Goal: Participate in discussion

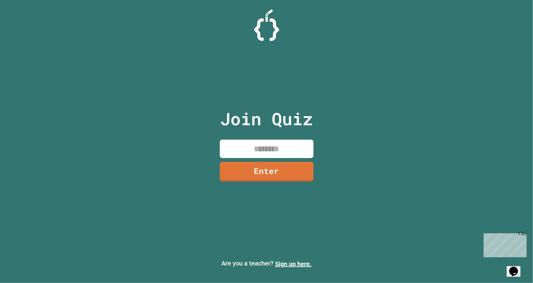
click at [280, 145] on input at bounding box center [267, 148] width 94 height 18
type input "********"
click at [279, 174] on link "Enter" at bounding box center [266, 171] width 91 height 21
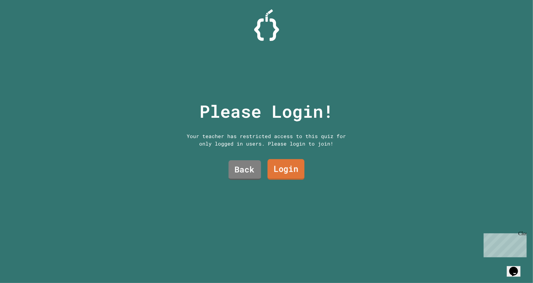
click at [279, 174] on link "Login" at bounding box center [285, 169] width 37 height 21
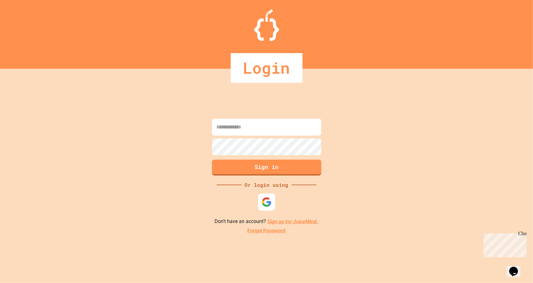
click at [267, 205] on img at bounding box center [266, 202] width 10 height 10
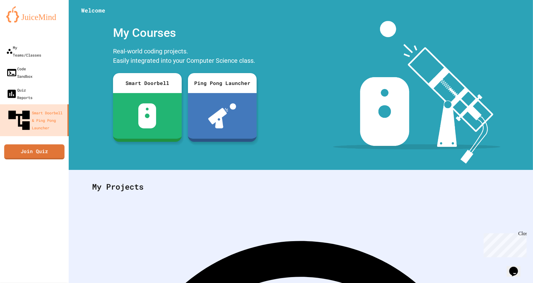
click at [51, 144] on link "Join Quiz" at bounding box center [34, 151] width 60 height 15
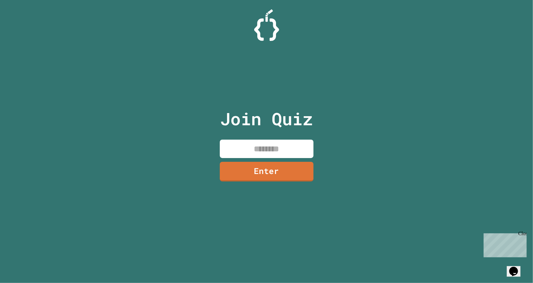
click at [242, 162] on link "Enter" at bounding box center [267, 172] width 94 height 20
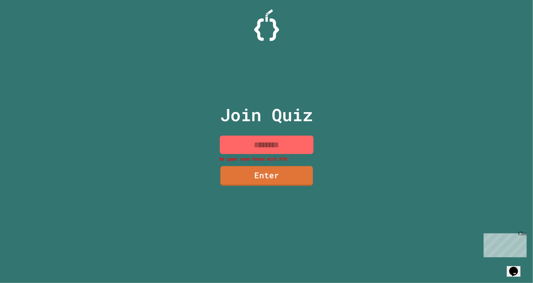
click at [248, 141] on input at bounding box center [267, 144] width 94 height 18
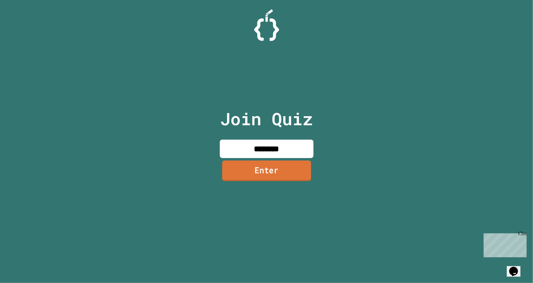
type input "********"
click at [260, 174] on link "Enter" at bounding box center [266, 170] width 89 height 21
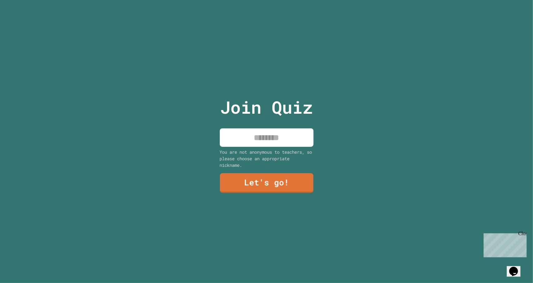
click at [256, 131] on input at bounding box center [267, 137] width 94 height 18
type input "*******"
click at [268, 179] on link "Let's go!" at bounding box center [266, 182] width 94 height 20
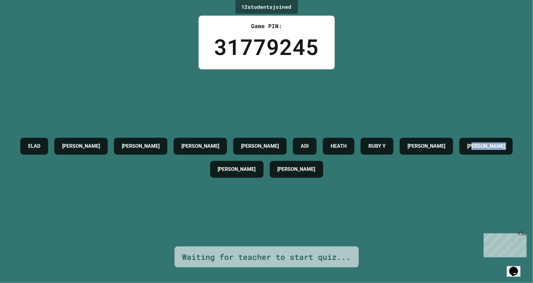
click at [267, 170] on div "[PERSON_NAME] [PERSON_NAME] L [PERSON_NAME] [PERSON_NAME] [PERSON_NAME] B [PERS…" at bounding box center [267, 158] width 502 height 46
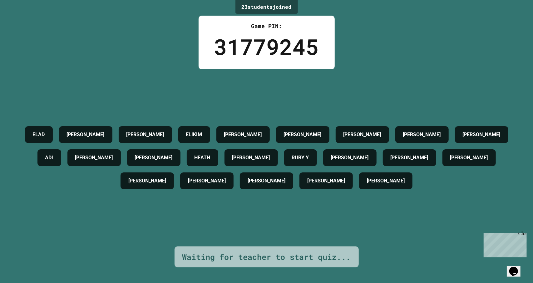
drag, startPoint x: 296, startPoint y: 169, endPoint x: 235, endPoint y: 184, distance: 63.0
click at [226, 184] on h4 "[PERSON_NAME]" at bounding box center [207, 180] width 38 height 7
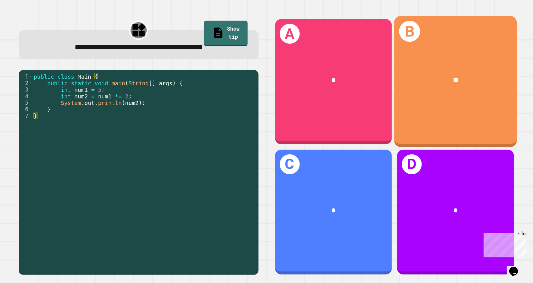
click at [441, 101] on div "B **" at bounding box center [455, 81] width 123 height 131
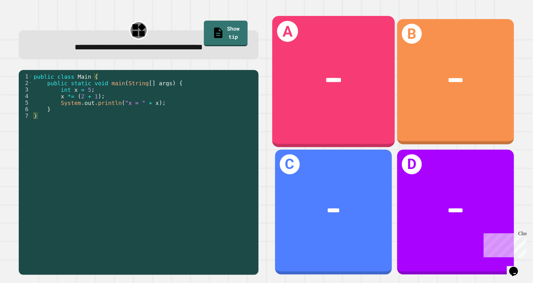
click at [359, 97] on div "A ******" at bounding box center [333, 81] width 123 height 131
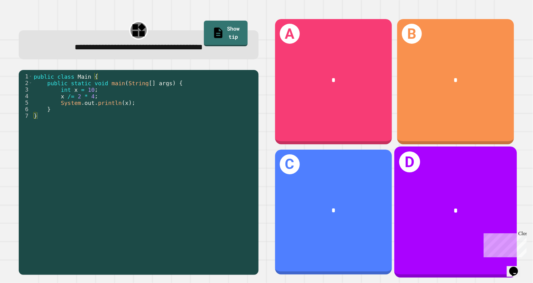
click at [347, 216] on div "*" at bounding box center [333, 210] width 117 height 35
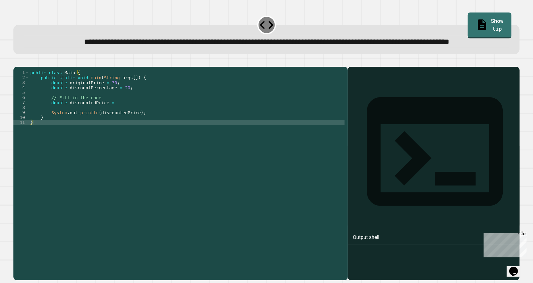
click at [261, 127] on div "public class Main { public static void main ( String args [ ]) { double origina…" at bounding box center [187, 160] width 316 height 180
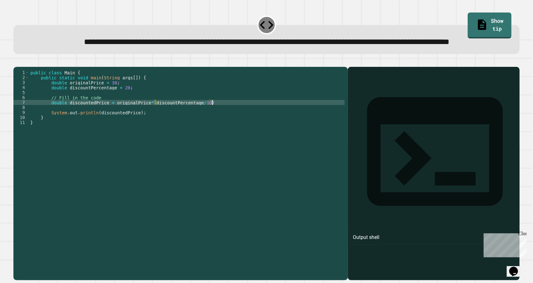
scroll to position [0, 13]
click at [17, 62] on button "button" at bounding box center [17, 62] width 0 height 0
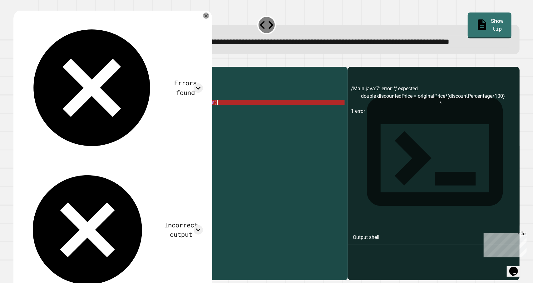
click at [236, 125] on div "public class Main { public static void main ( String args [ ]) { double origina…" at bounding box center [187, 160] width 316 height 180
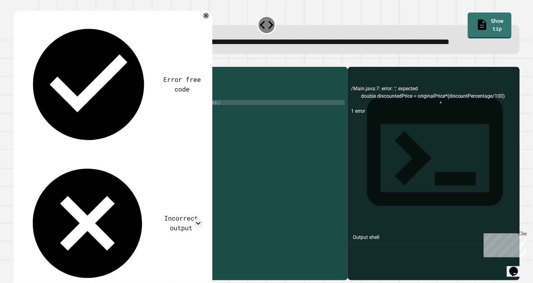
click at [22, 68] on icon "button" at bounding box center [20, 65] width 3 height 4
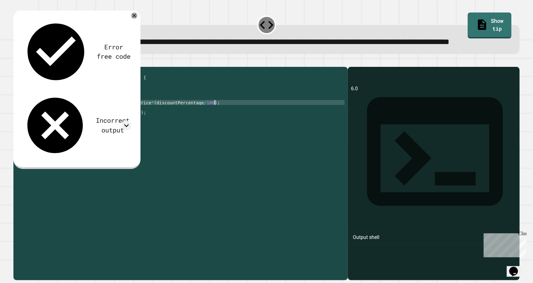
click at [213, 127] on div "public class Main { public static void main ( String args [ ]) { double origina…" at bounding box center [187, 160] width 316 height 180
click at [154, 126] on div "public class Main { public static void main ( String args [ ]) { double origina…" at bounding box center [187, 160] width 316 height 180
click at [213, 122] on div "public class Main { public static void main ( String args [ ]) { double origina…" at bounding box center [187, 160] width 316 height 180
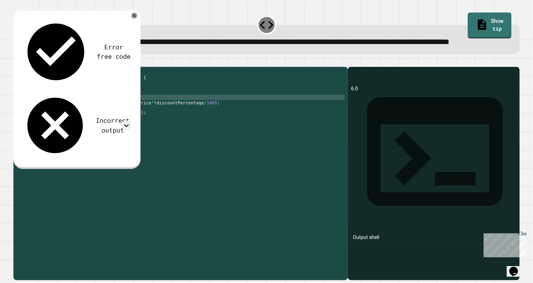
scroll to position [0, 5]
click at [213, 125] on div "public class Main { public static void main ( String args [ ]) { double origina…" at bounding box center [187, 160] width 316 height 180
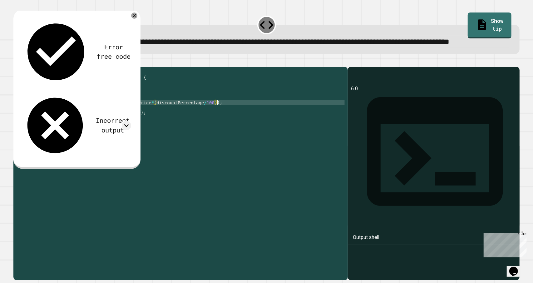
scroll to position [0, 13]
click at [156, 125] on div "public class Main { public static void main ( String args [ ]) { double origina…" at bounding box center [187, 160] width 316 height 180
click at [220, 125] on div "public class Main { public static void main ( String args [ ]) { double origina…" at bounding box center [187, 160] width 316 height 180
click at [156, 125] on div "public class Main { public static void main ( String args [ ]) { double origina…" at bounding box center [187, 160] width 316 height 180
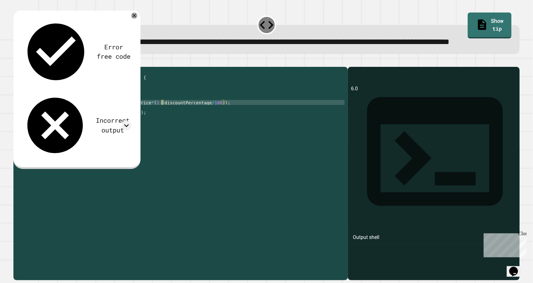
click at [17, 62] on button "button" at bounding box center [17, 62] width 0 height 0
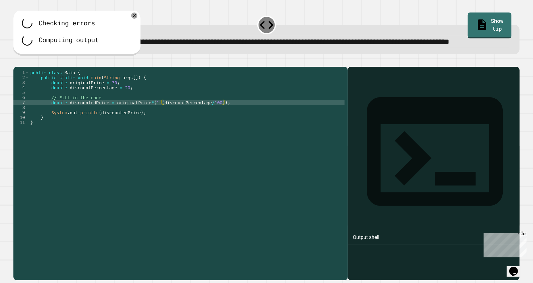
click at [158, 125] on div "public class Main { public static void main ( String args [ ]) { double origina…" at bounding box center [187, 160] width 316 height 180
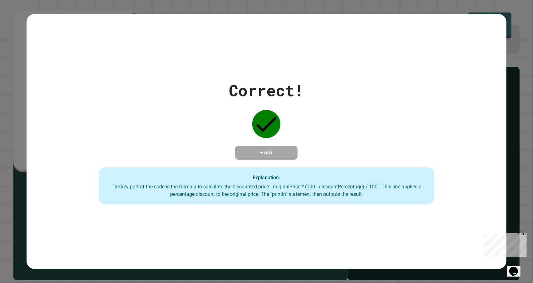
type textarea "**********"
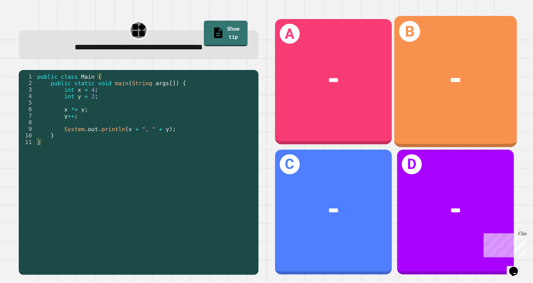
click at [423, 117] on div "B ****" at bounding box center [455, 81] width 123 height 131
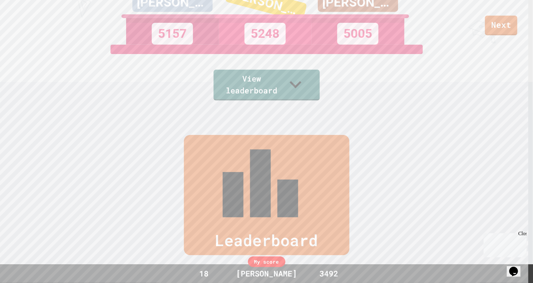
scroll to position [285, 0]
